Goal: Information Seeking & Learning: Learn about a topic

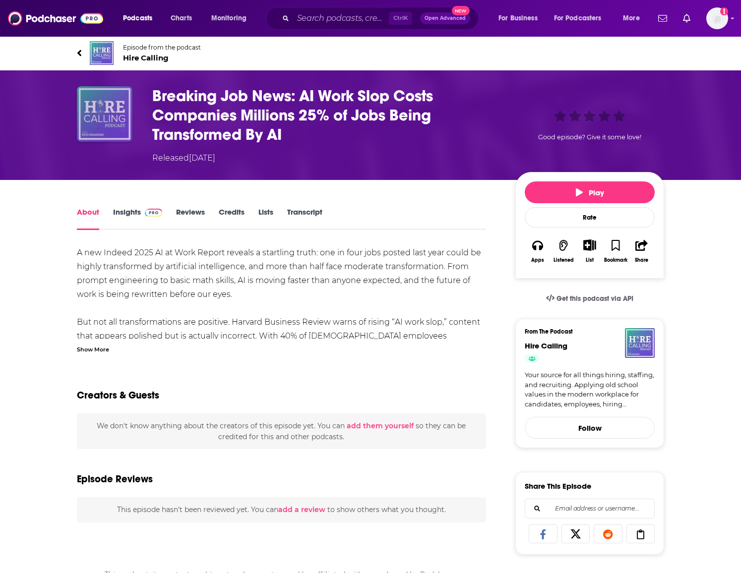
click at [97, 117] on img "Breaking Job News: AI Work Slop Costs Companies Millions 25% of Jobs Being Tran…" at bounding box center [105, 114] width 56 height 56
click at [107, 120] on img "Breaking Job News: AI Work Slop Costs Companies Millions 25% of Jobs Being Tran…" at bounding box center [105, 114] width 56 height 56
click at [104, 100] on img "Breaking Job News: AI Work Slop Costs Companies Millions 25% of Jobs Being Tran…" at bounding box center [105, 114] width 56 height 56
click at [80, 50] on icon at bounding box center [79, 53] width 5 height 10
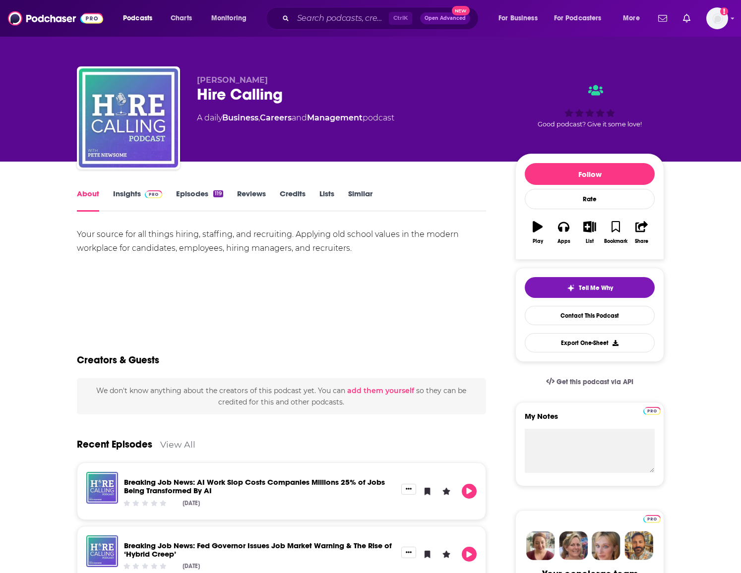
click at [139, 191] on link "Insights" at bounding box center [137, 200] width 49 height 23
